Goal: Transaction & Acquisition: Obtain resource

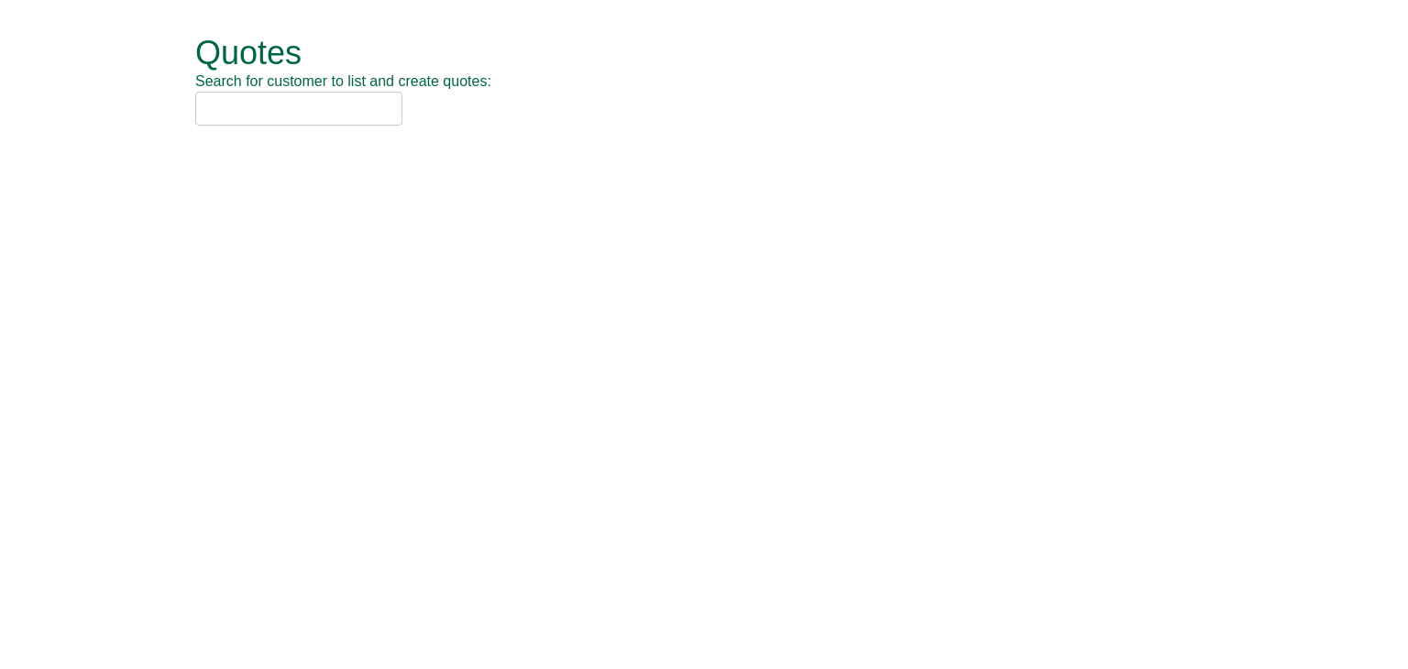
click at [276, 100] on input "text" at bounding box center [298, 109] width 207 height 34
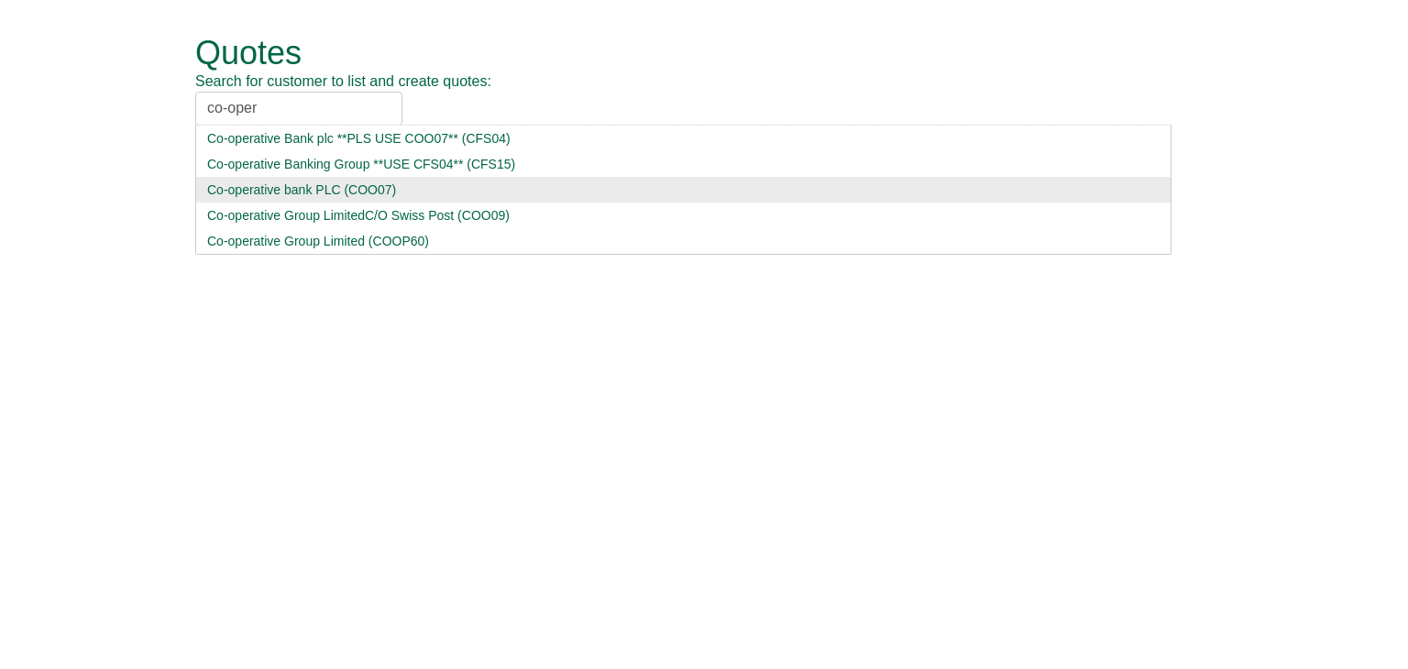
type input "co-oper"
click at [298, 192] on div "Co-operative bank PLC (COO07)" at bounding box center [683, 190] width 952 height 18
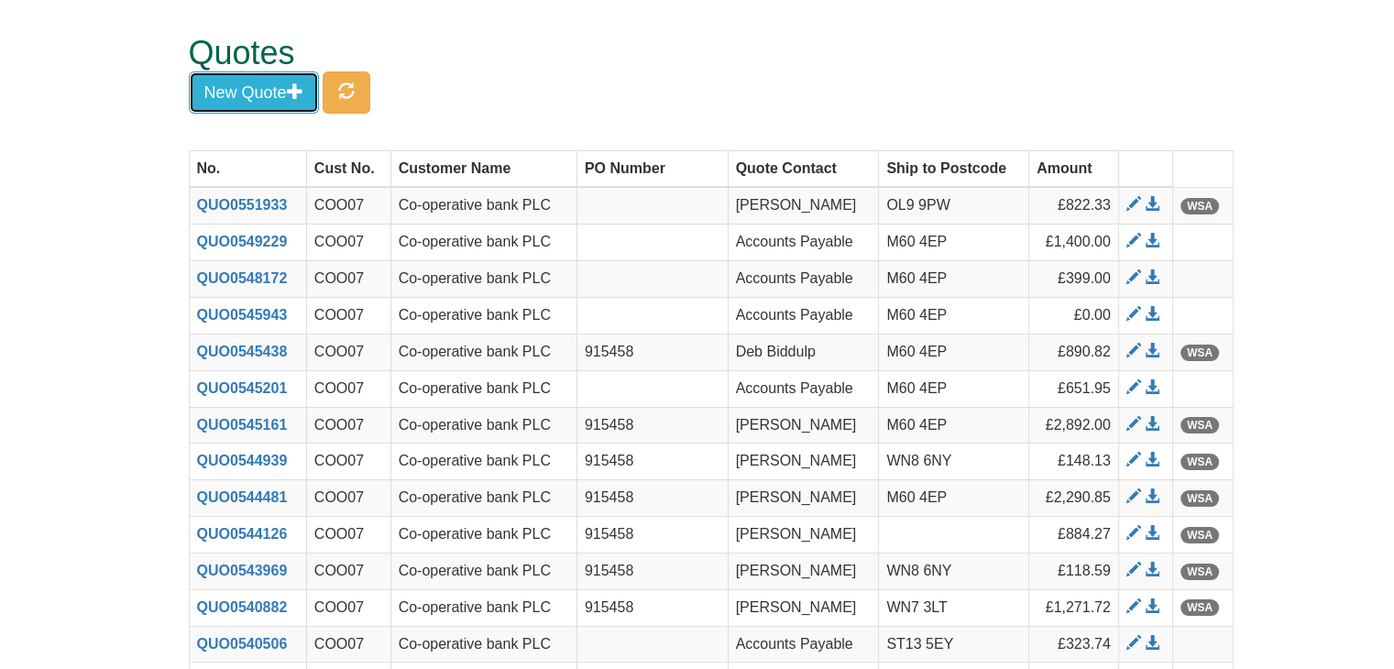
click at [258, 90] on button "New Quote" at bounding box center [254, 92] width 130 height 42
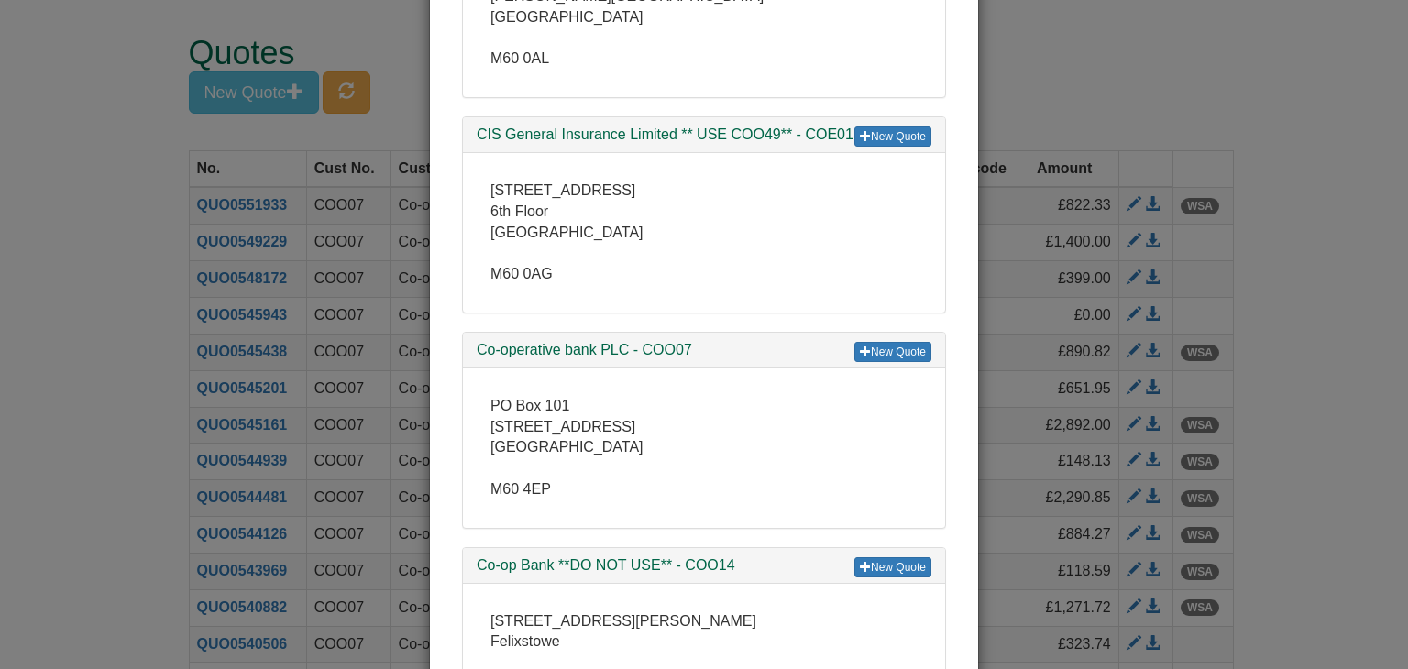
scroll to position [458, 0]
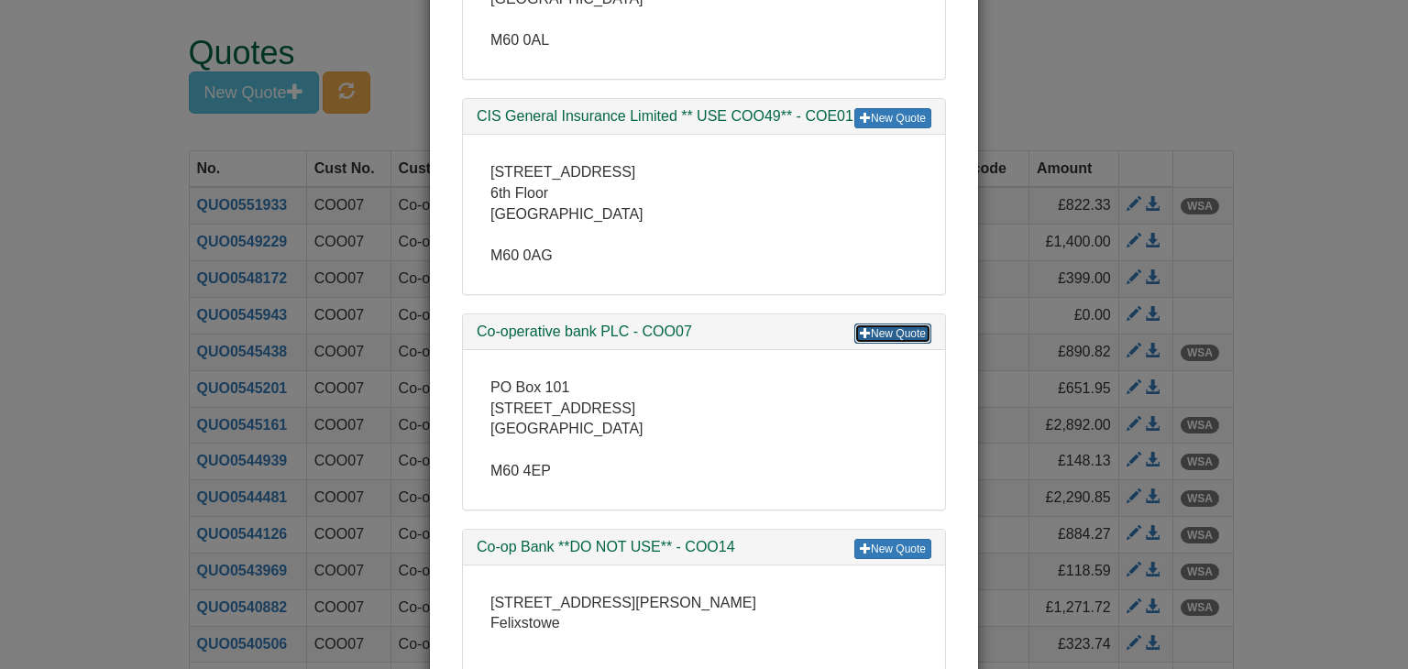
click at [892, 327] on link "New Quote" at bounding box center [892, 334] width 77 height 20
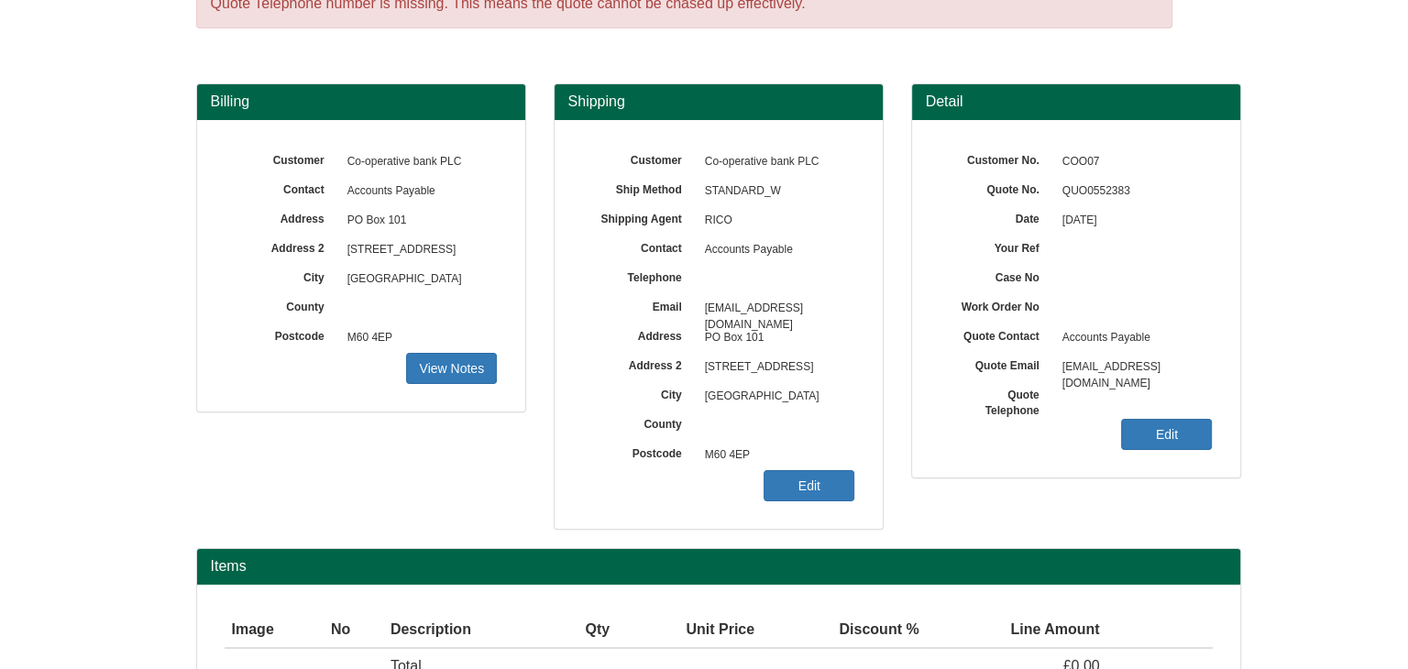
scroll to position [221, 0]
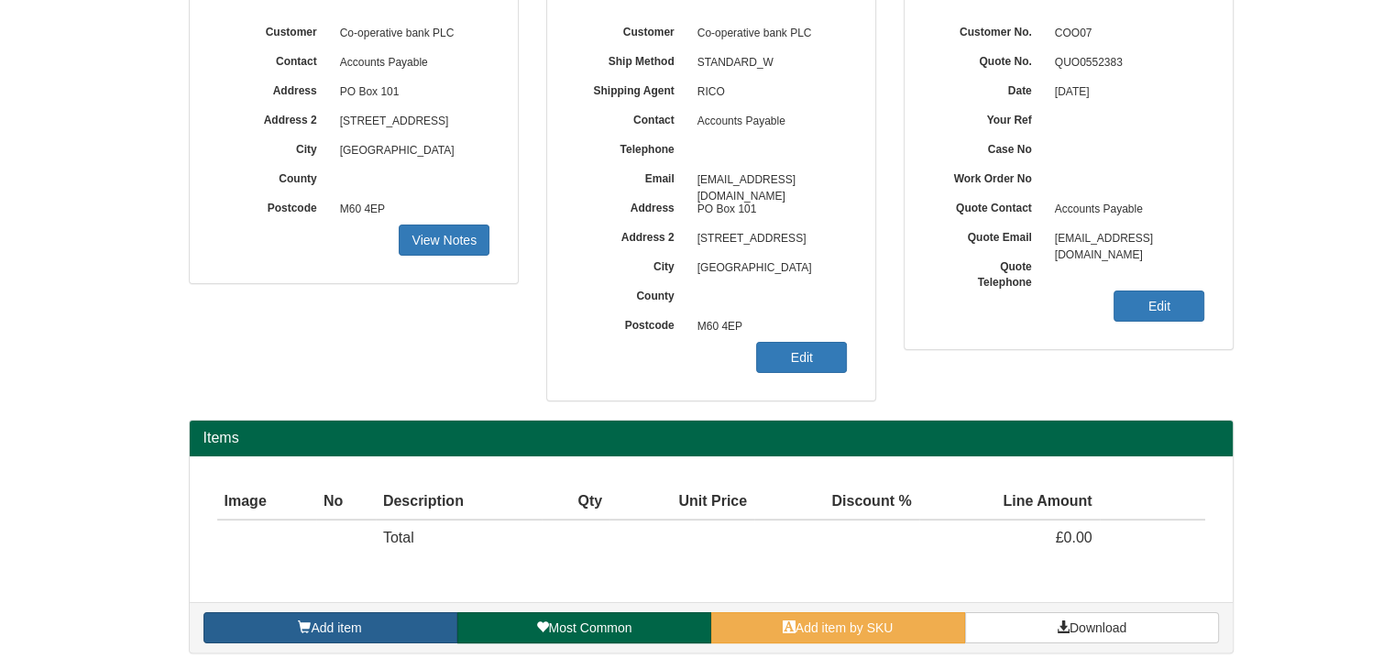
click at [348, 620] on span "Add item" at bounding box center [336, 627] width 50 height 15
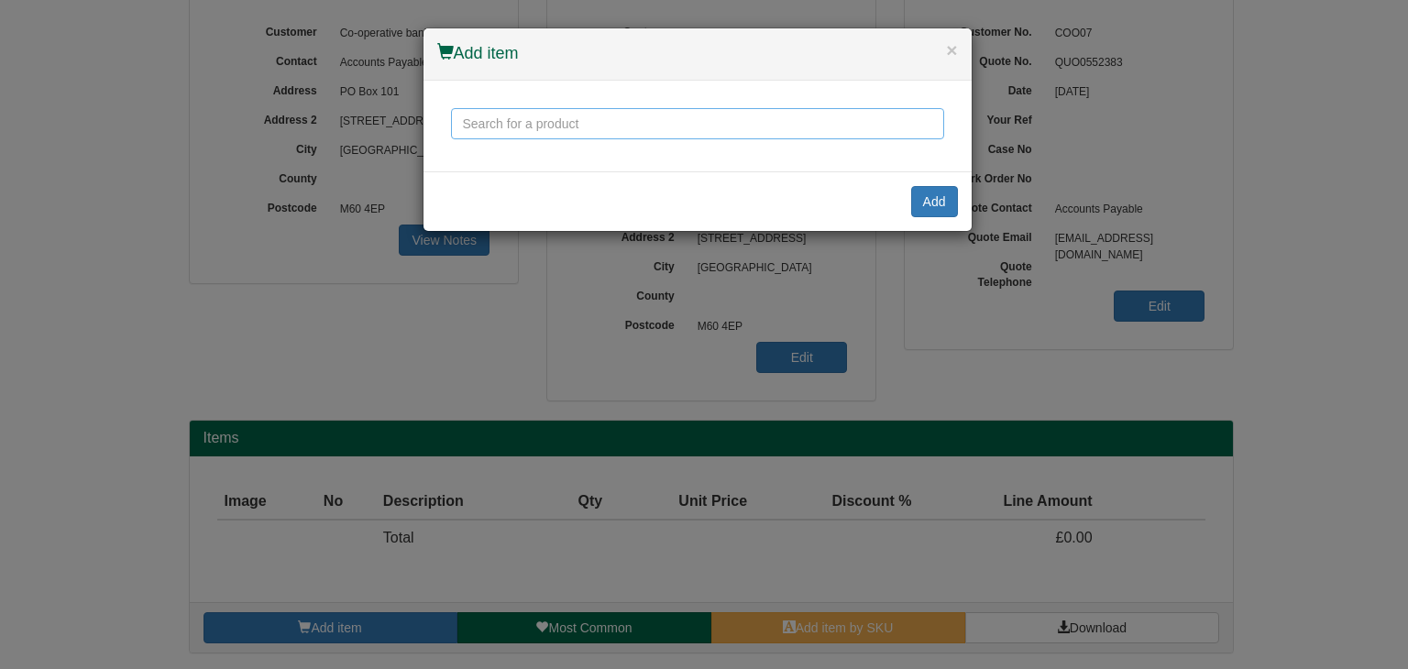
click at [608, 122] on input "text" at bounding box center [697, 123] width 493 height 31
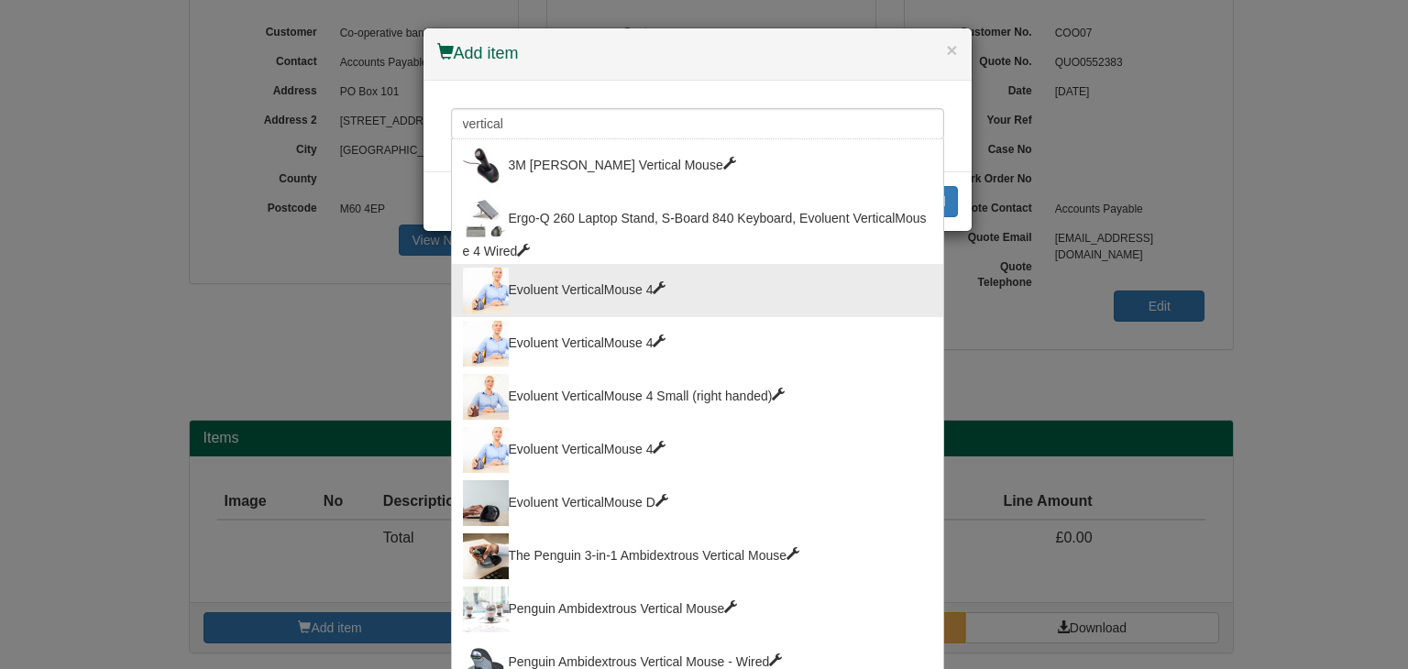
click at [572, 298] on div "Evoluent VerticalMouse 4" at bounding box center [697, 291] width 469 height 46
type input "Evoluent VerticalMouse 4"
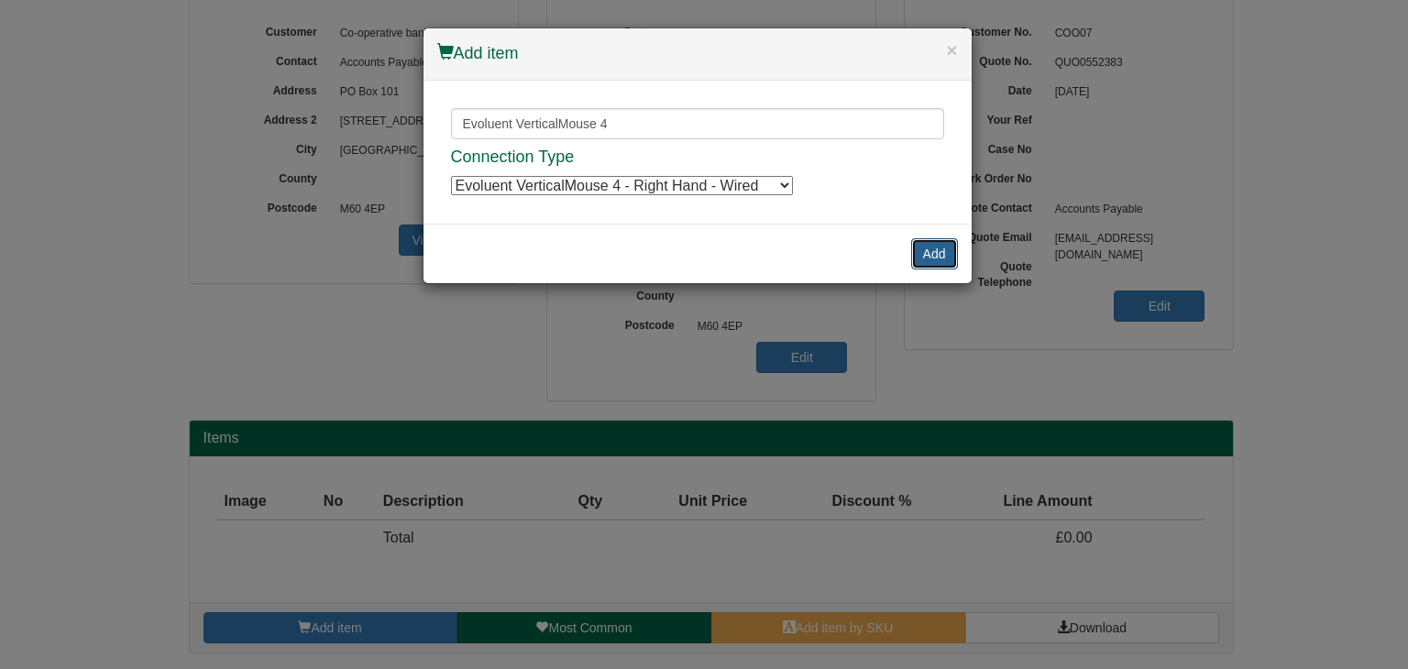
click at [927, 254] on button "Add" at bounding box center [934, 253] width 47 height 31
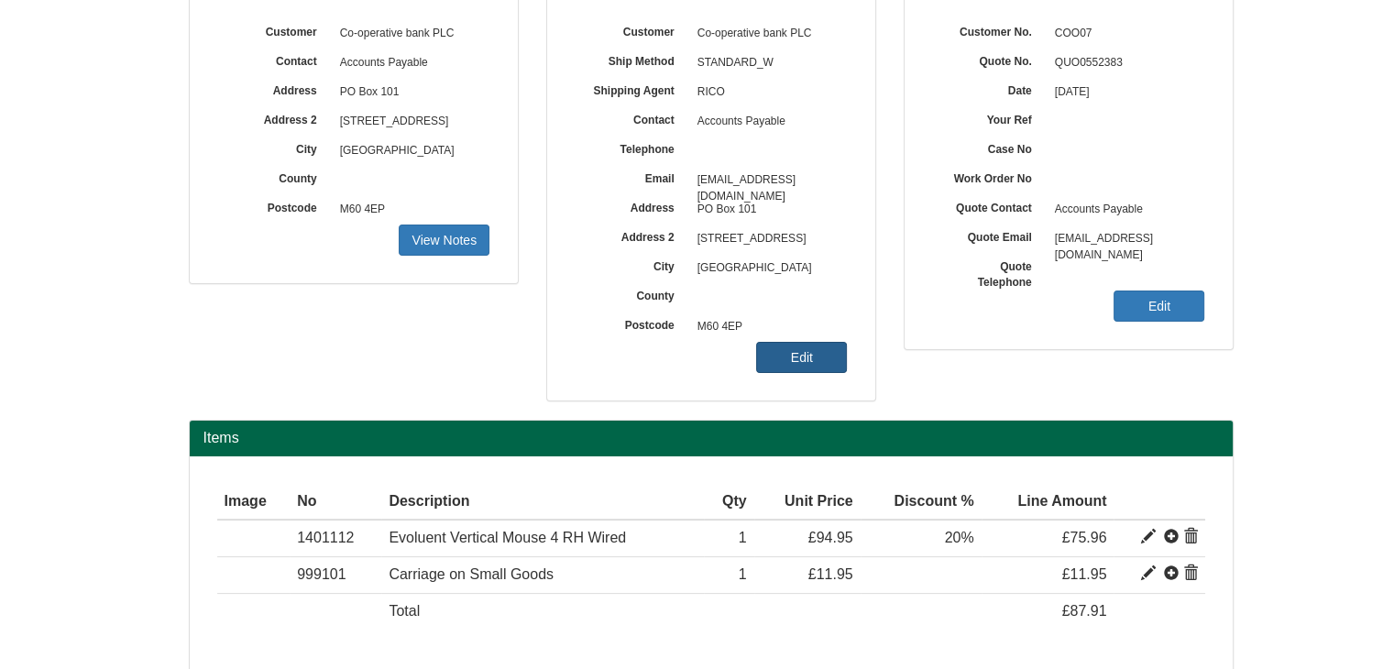
click at [812, 358] on link "Edit" at bounding box center [801, 357] width 91 height 31
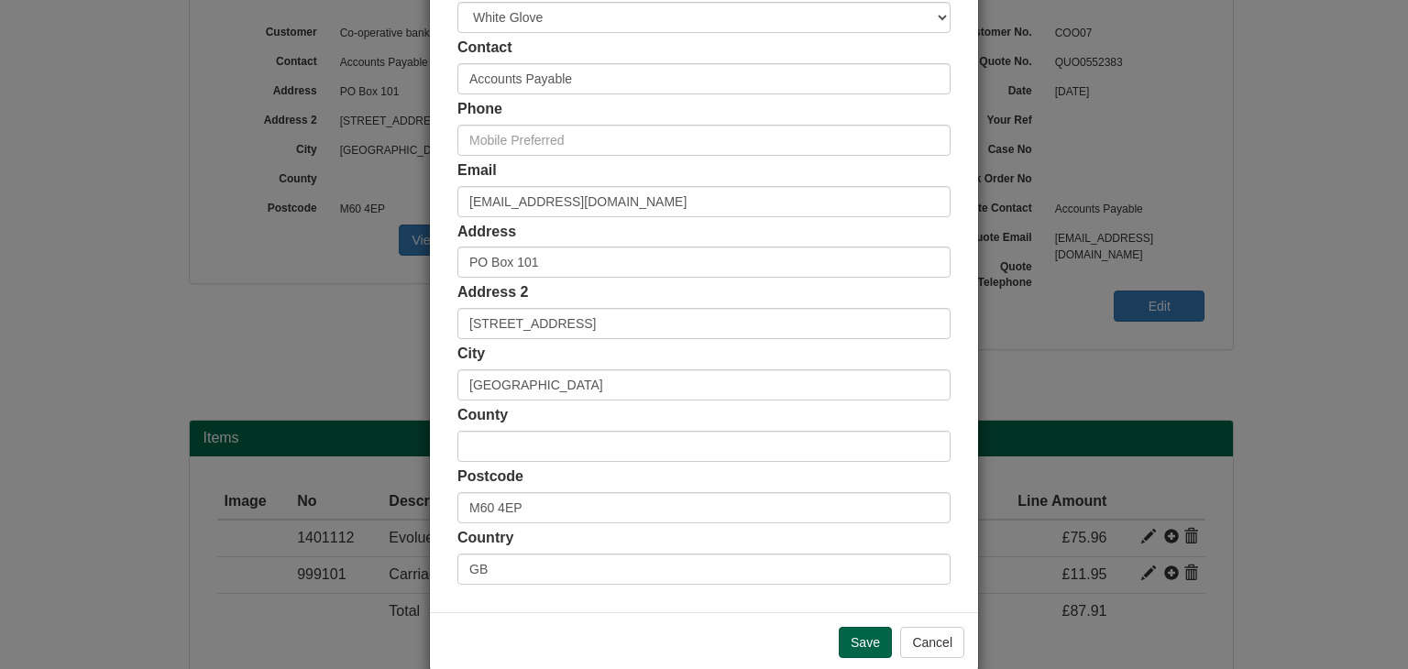
scroll to position [345, 0]
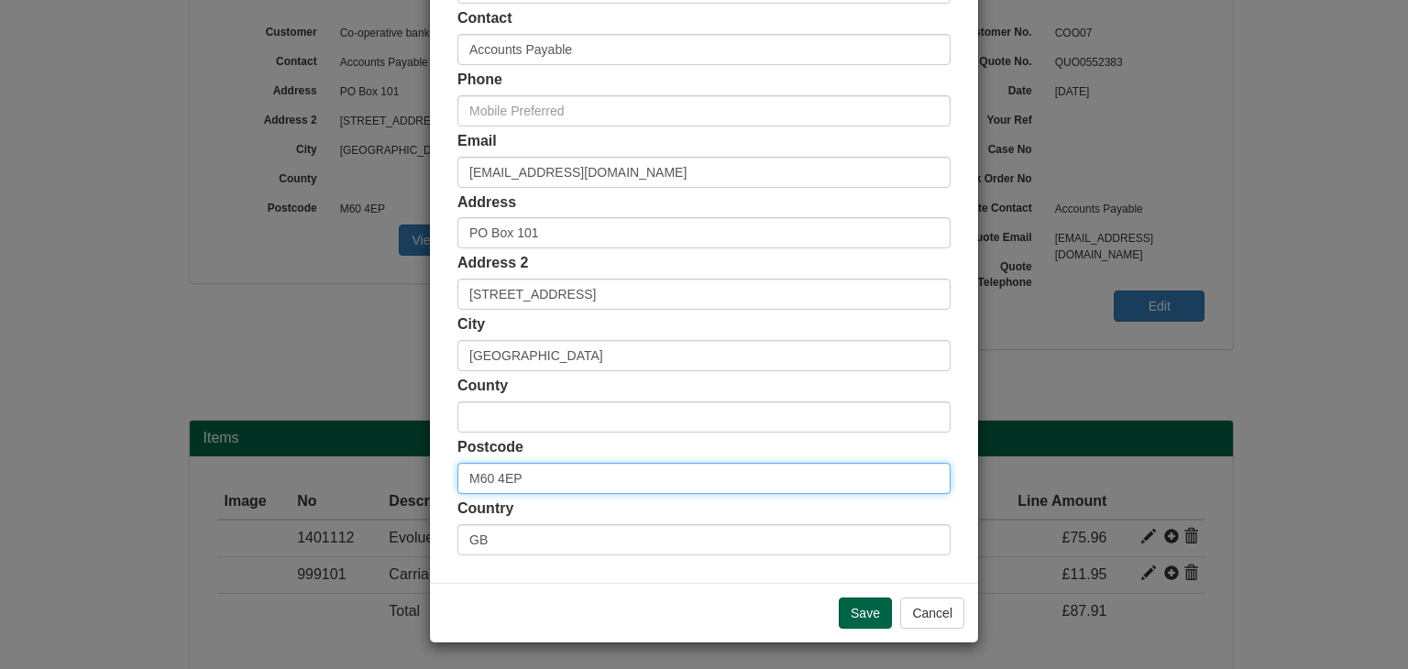
drag, startPoint x: 532, startPoint y: 474, endPoint x: 404, endPoint y: 470, distance: 127.4
click at [404, 470] on div "× Shipping Customer Name Co-operative bank PLC Ship Method Free of Charge £5 Fl…" at bounding box center [704, 334] width 1408 height 669
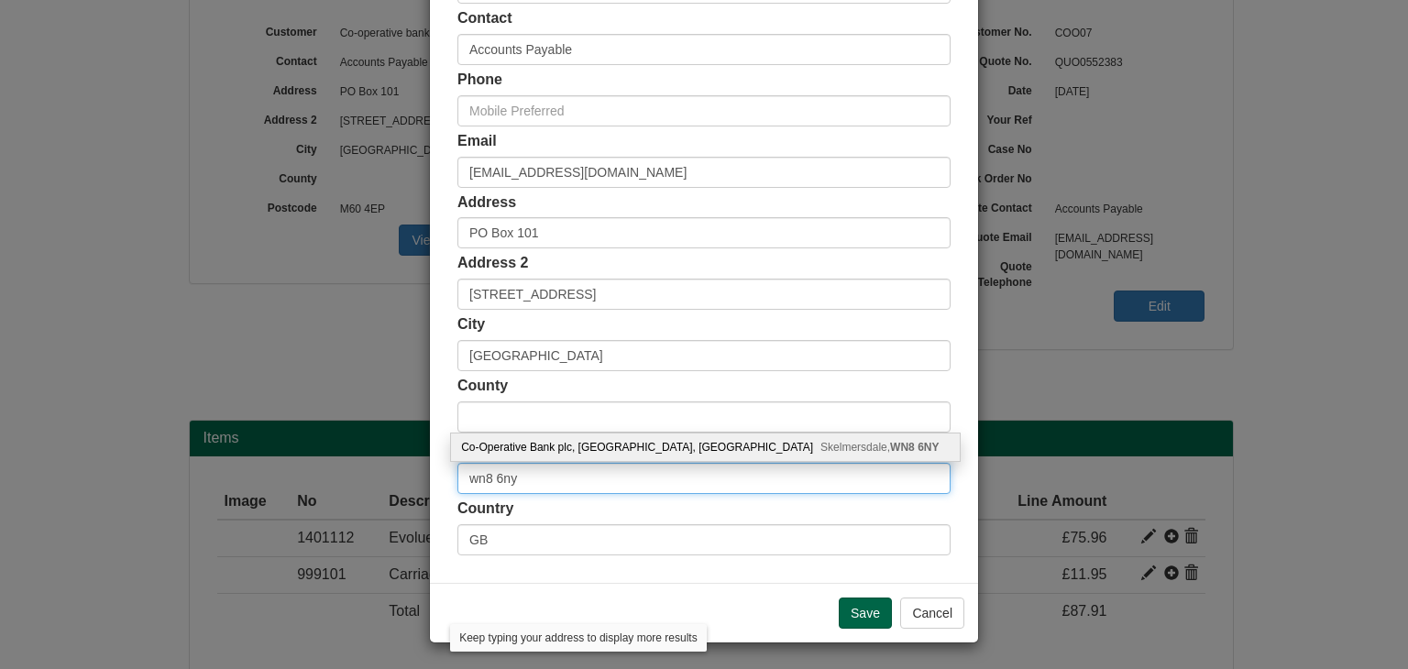
type input "wn8 6ny"
click at [547, 455] on div "Co-Operative Bank plc, [STREET_ADDRESS]" at bounding box center [705, 447] width 509 height 27
type input "Co-Operative Bank plc"
type input "[GEOGRAPHIC_DATA], [GEOGRAPHIC_DATA]"
type input "Skelmersdale"
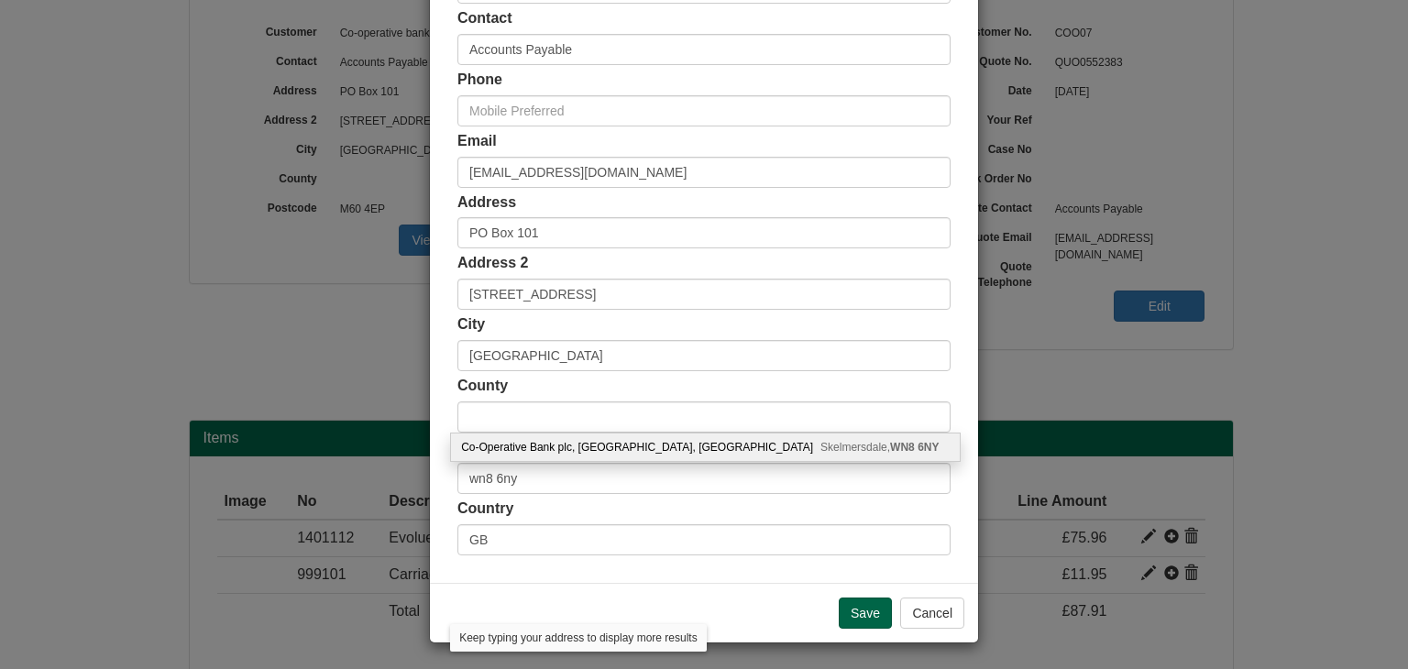
type input "[GEOGRAPHIC_DATA]"
type input "WN8 6NY"
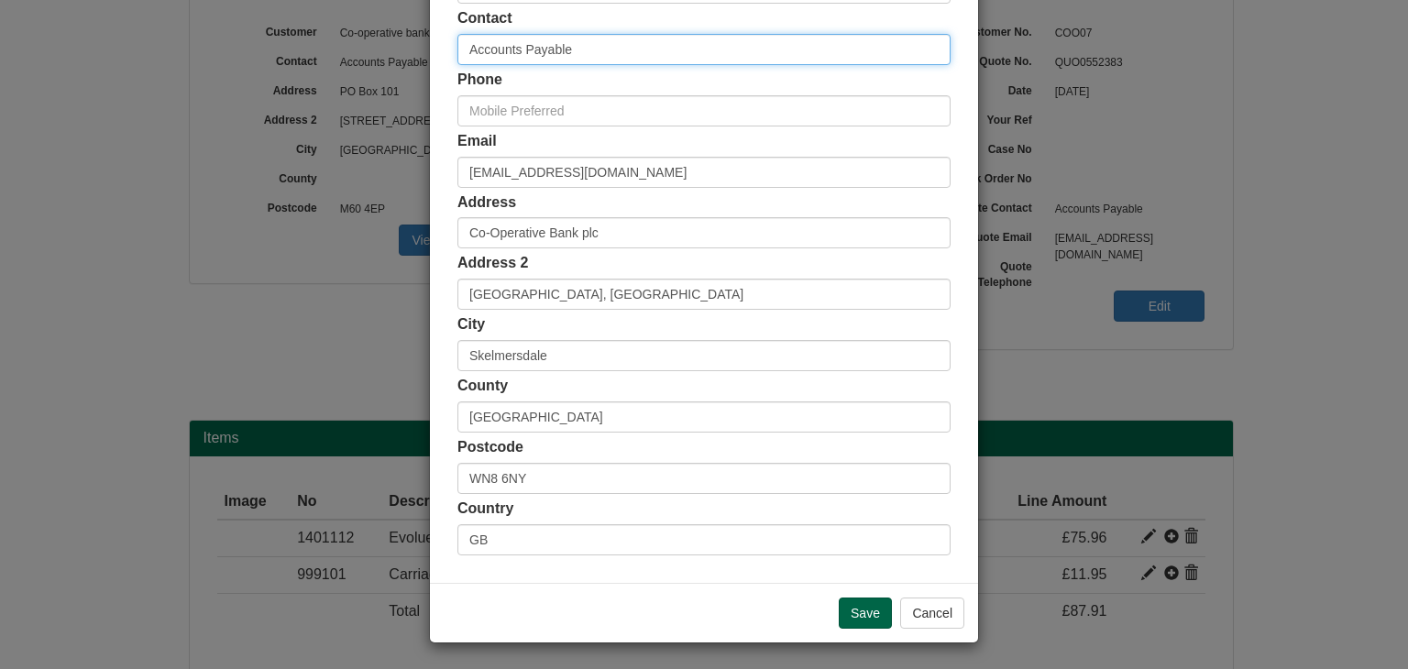
drag, startPoint x: 609, startPoint y: 48, endPoint x: 402, endPoint y: 48, distance: 206.2
click at [402, 48] on div "× Shipping Customer Name Co-operative bank PLC Ship Method Free of Charge £5 Fl…" at bounding box center [704, 334] width 1408 height 669
type input "[PERSON_NAME]"
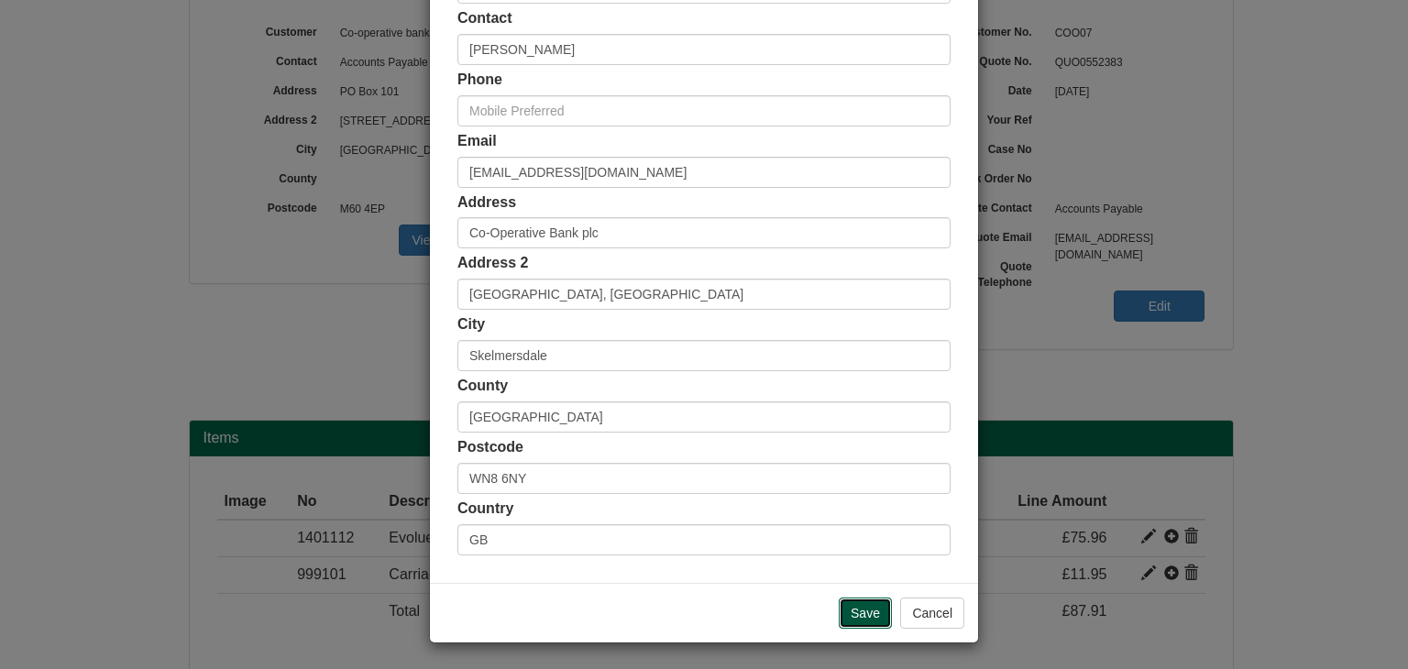
click at [861, 606] on input "Save" at bounding box center [865, 613] width 53 height 31
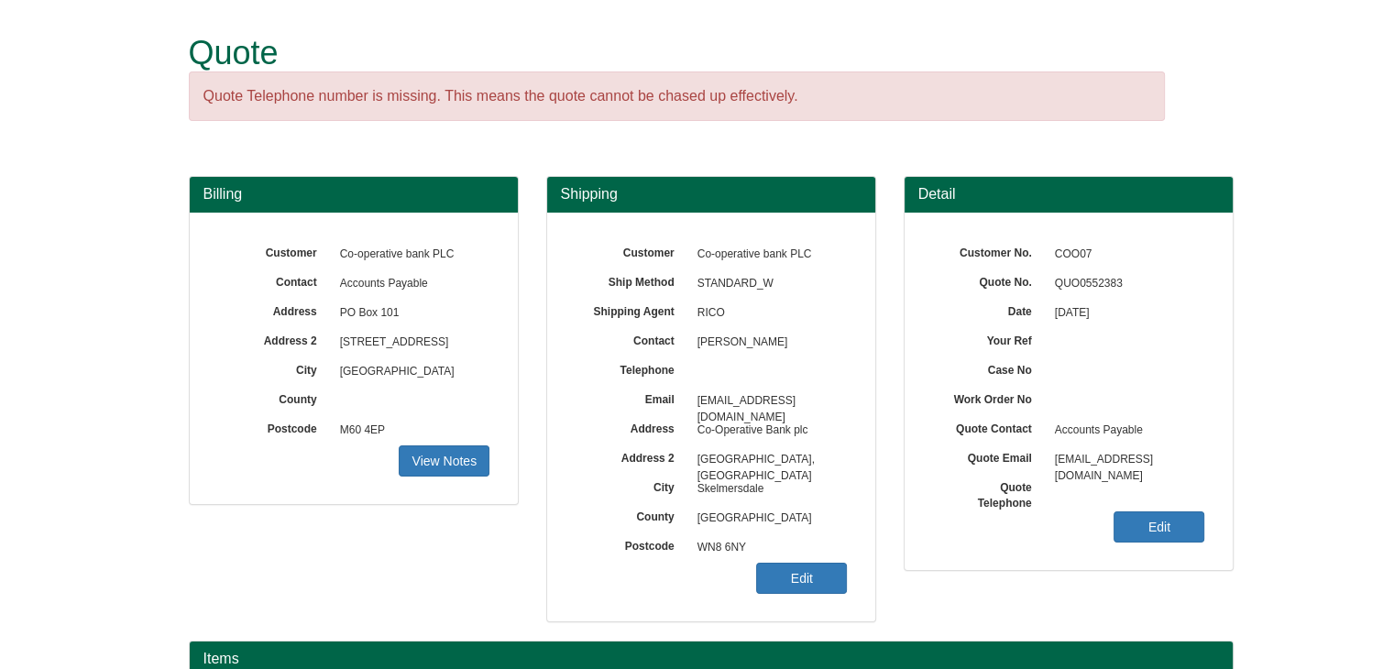
scroll to position [293, 0]
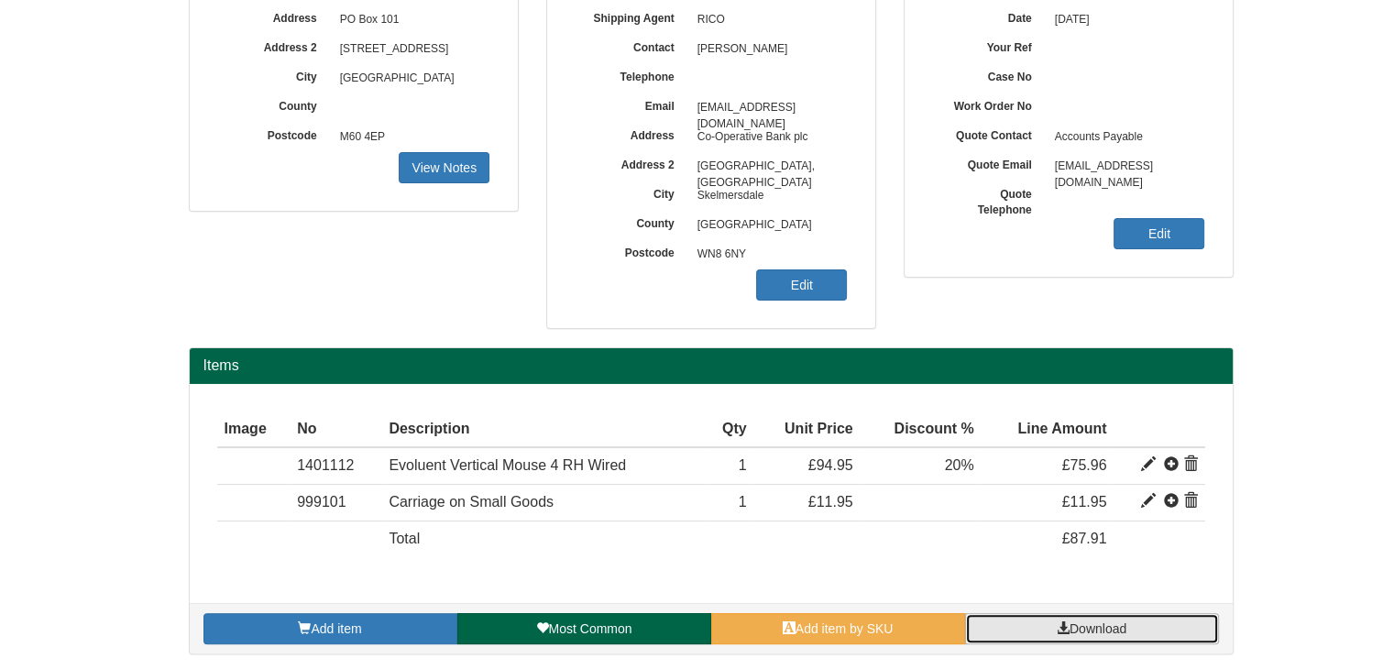
click at [1057, 621] on span at bounding box center [1063, 627] width 13 height 13
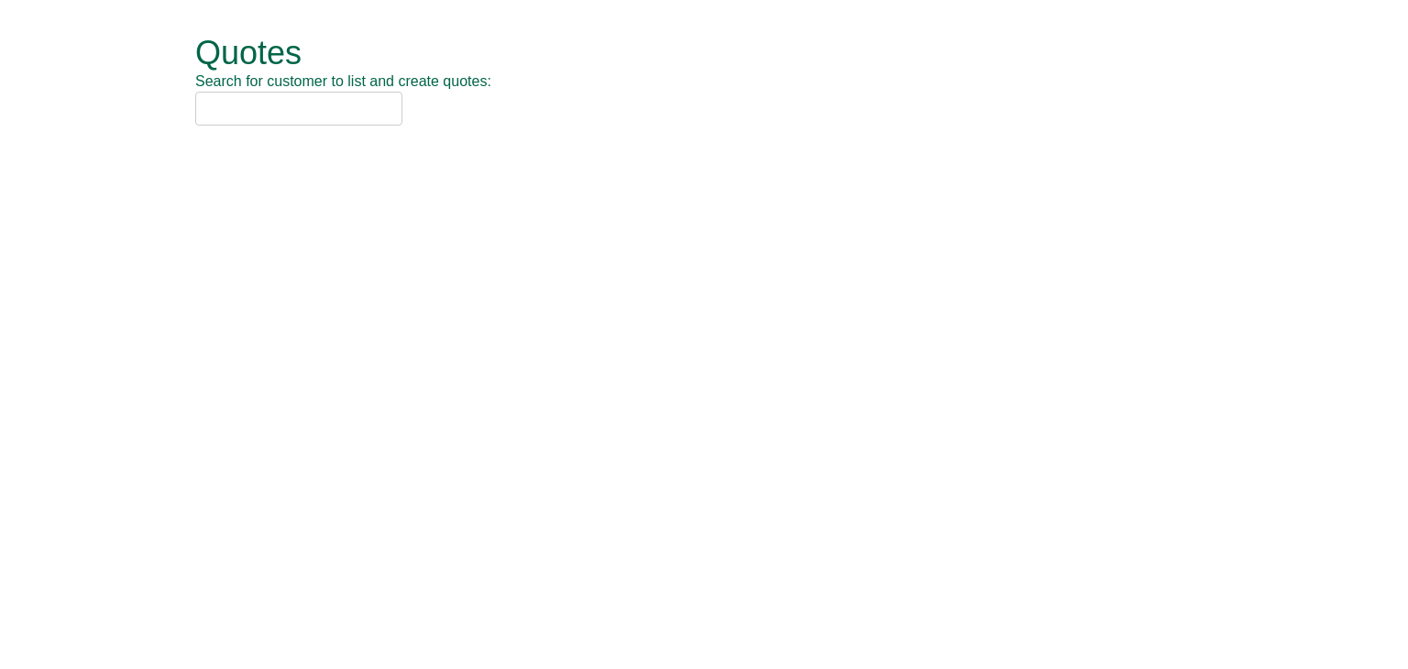
click at [259, 107] on input "text" at bounding box center [298, 109] width 207 height 34
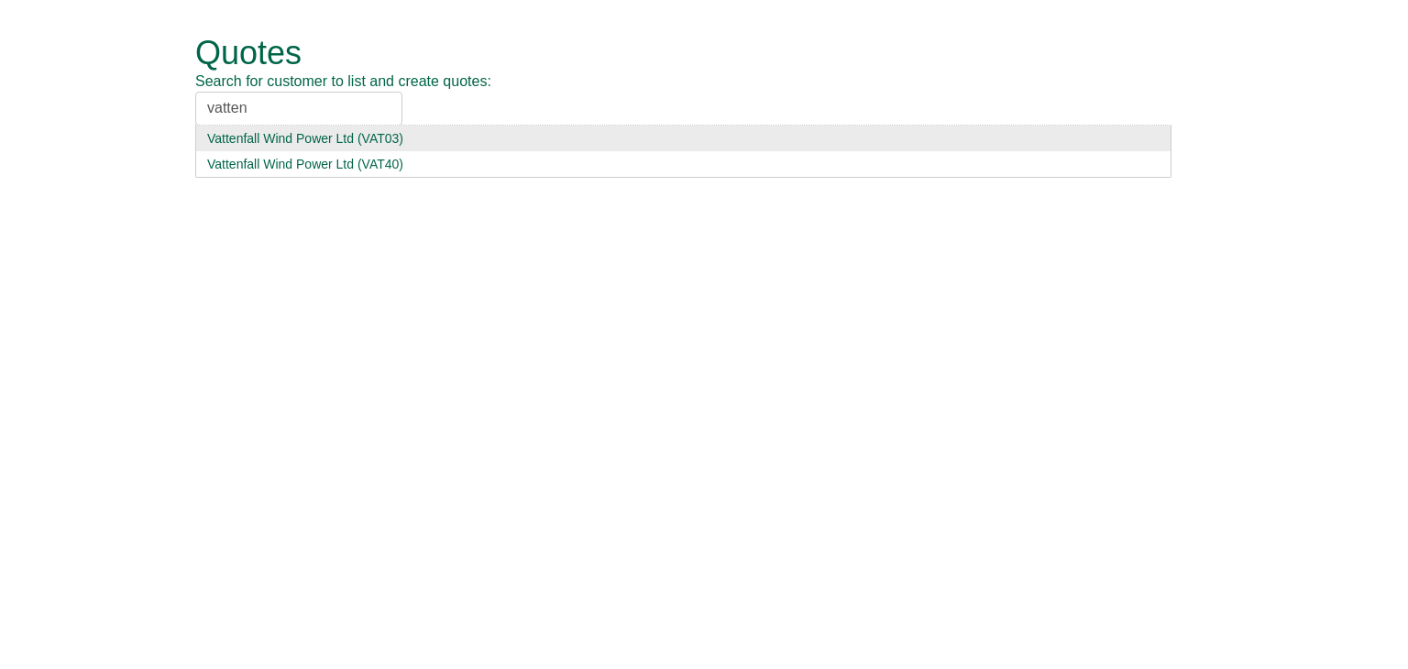
type input "vatten"
click at [258, 140] on div "Vattenfall Wind Power Ltd (VAT03)" at bounding box center [683, 138] width 952 height 18
